Goal: Task Accomplishment & Management: Use online tool/utility

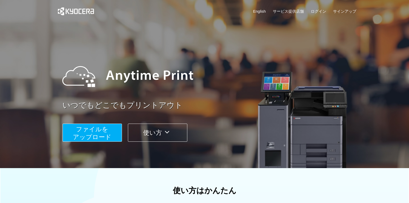
click at [95, 139] on span "ファイルを ​​アップロード" at bounding box center [92, 133] width 39 height 15
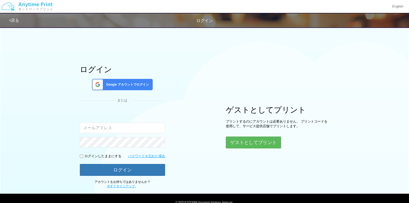
click at [117, 127] on input "email" at bounding box center [122, 128] width 85 height 10
click at [243, 142] on button "ゲストとしてプリント" at bounding box center [253, 142] width 55 height 11
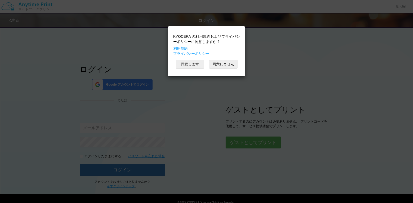
click at [194, 64] on button "同意します" at bounding box center [190, 64] width 28 height 9
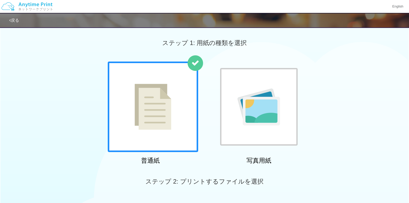
click at [249, 139] on div "KYOCERA の利用規約およびプライバシーポリシーに同意しますか？ 利用規約 プライバシーポリシー 同意します 同意しません" at bounding box center [204, 101] width 409 height 203
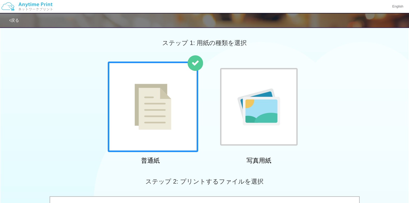
click at [162, 124] on img at bounding box center [153, 107] width 37 height 46
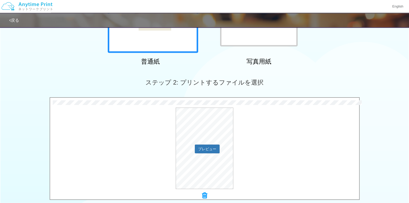
scroll to position [116, 0]
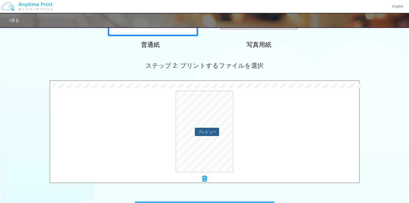
click at [210, 130] on button "プレビュー" at bounding box center [207, 132] width 24 height 8
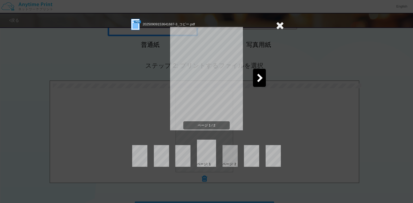
click at [259, 81] on icon at bounding box center [260, 78] width 6 height 9
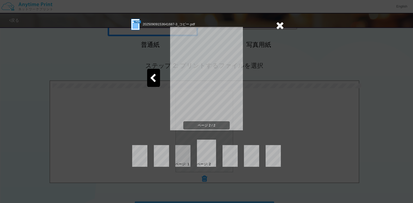
click at [278, 25] on icon at bounding box center [280, 25] width 8 height 10
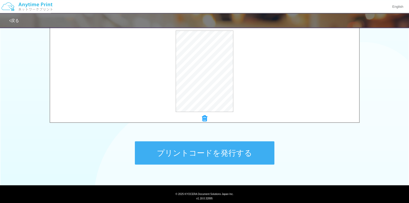
scroll to position [190, 0]
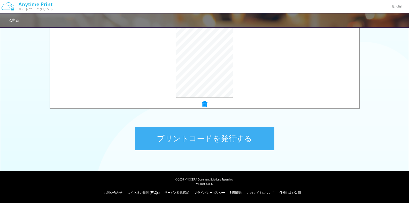
click at [206, 140] on button "プリントコードを発行する" at bounding box center [205, 138] width 140 height 23
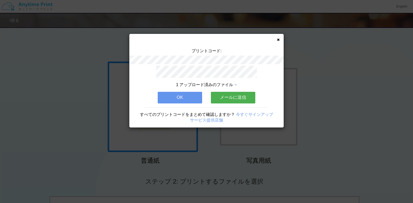
click at [188, 94] on button "OK" at bounding box center [180, 97] width 44 height 11
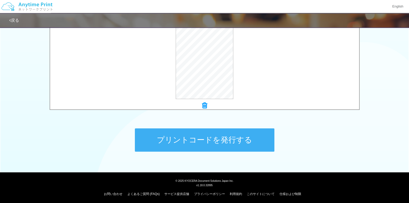
scroll to position [190, 0]
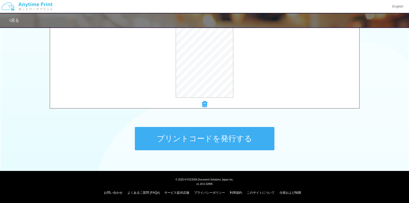
click at [198, 142] on button "プリントコードを発行する" at bounding box center [205, 138] width 140 height 23
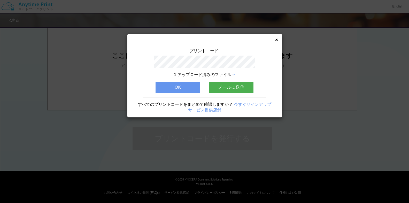
scroll to position [0, 0]
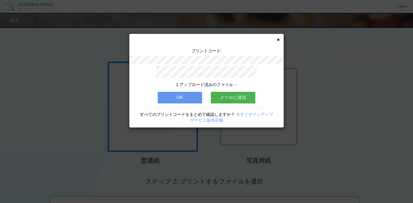
click at [280, 36] on div "プリントコード: 1 アップロード済みのファイル OK メールに送信 すべてのプリントコードをまとめて確認しますか？ 今すぐサインアップ サービス提供店舗" at bounding box center [206, 81] width 155 height 94
click at [279, 41] on icon at bounding box center [278, 39] width 3 height 3
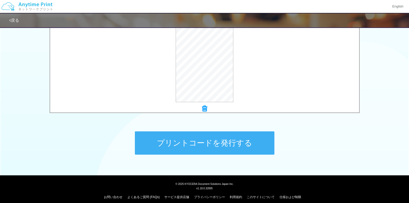
scroll to position [190, 0]
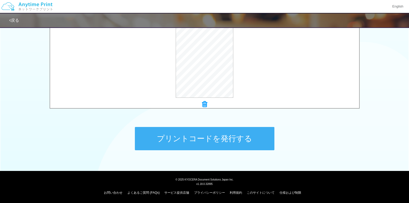
click at [186, 130] on button "プリントコードを発行する" at bounding box center [205, 138] width 140 height 23
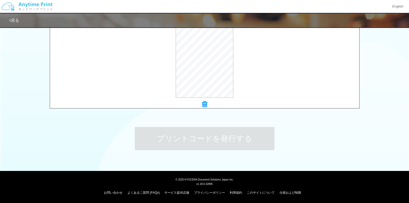
scroll to position [0, 0]
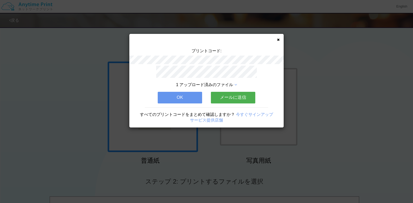
click at [279, 38] on div "プリントコード: 1 アップロード済みのファイル OK メールに送信 すべてのプリントコードをまとめて確認しますか？ 今すぐサインアップ サービス提供店舗" at bounding box center [206, 81] width 155 height 94
click at [279, 40] on icon at bounding box center [278, 39] width 3 height 3
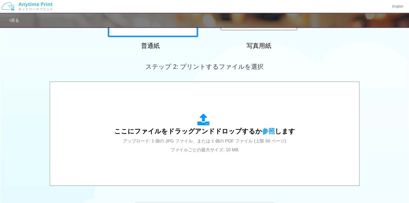
scroll to position [149, 0]
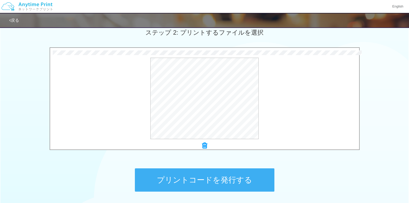
click at [193, 176] on button "プリントコードを発行する" at bounding box center [205, 179] width 140 height 23
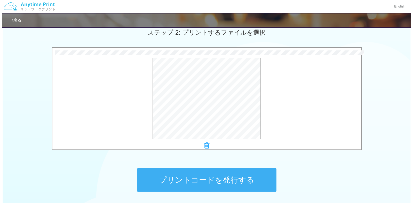
scroll to position [0, 0]
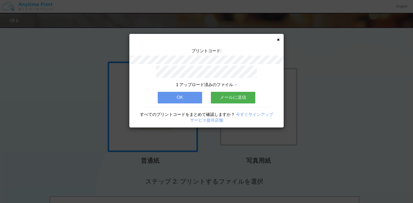
click at [281, 40] on div "プリントコード: 1 アップロード済みのファイル OK メールに送信 すべてのプリントコードをまとめて確認しますか？ 今すぐサインアップ サービス提供店舗" at bounding box center [206, 81] width 155 height 94
